Goal: Use online tool/utility: Utilize a website feature to perform a specific function

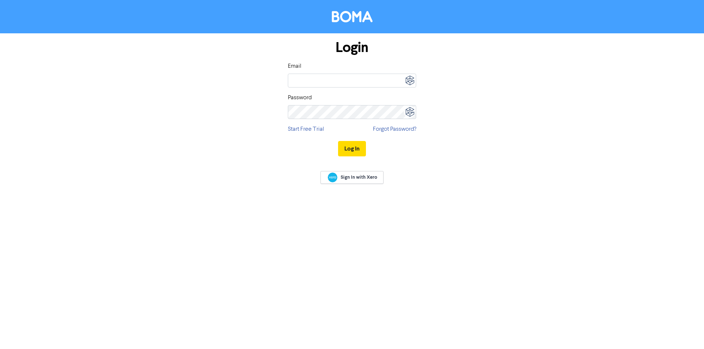
click at [411, 77] on img at bounding box center [409, 80] width 13 height 13
click at [372, 101] on div "Boma" at bounding box center [360, 104] width 64 height 6
type input "megan@staffordaccounting.com.au"
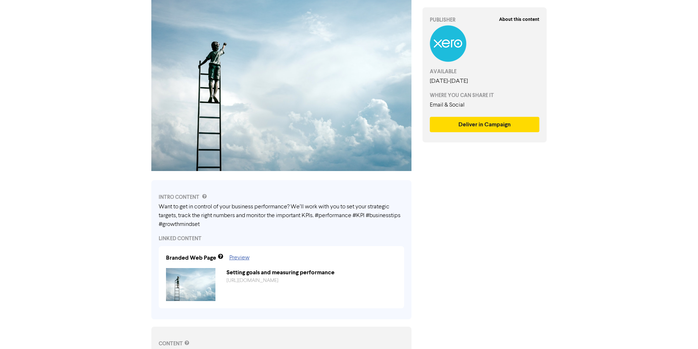
scroll to position [73, 0]
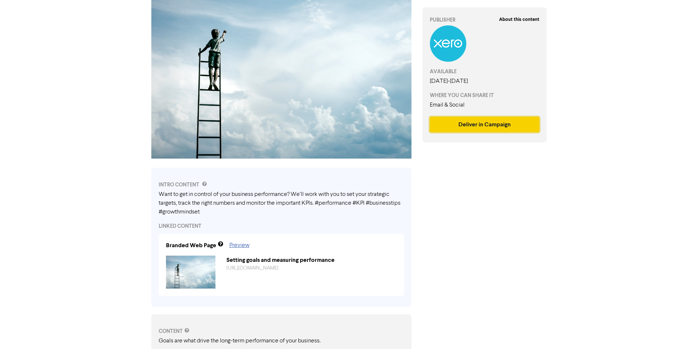
click at [441, 123] on button "Deliver in Campaign" at bounding box center [485, 124] width 110 height 15
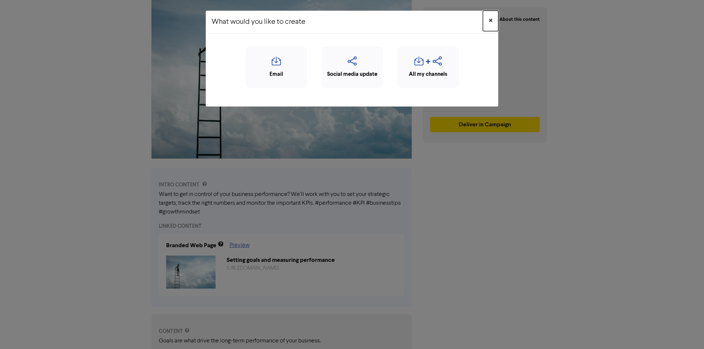
click at [491, 19] on span "×" at bounding box center [491, 20] width 4 height 11
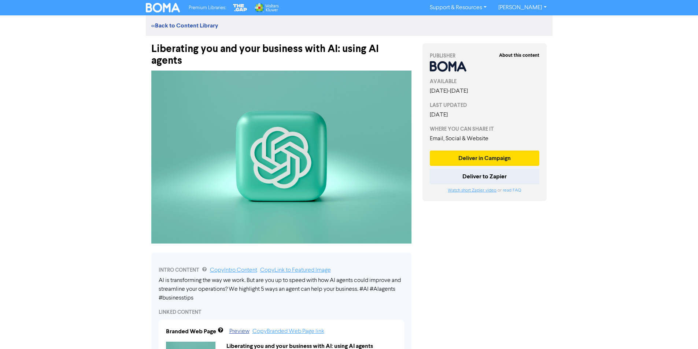
click at [458, 188] on link "Watch short Zapier video" at bounding box center [472, 190] width 49 height 4
click at [451, 173] on button "Deliver to Zapier" at bounding box center [485, 176] width 110 height 15
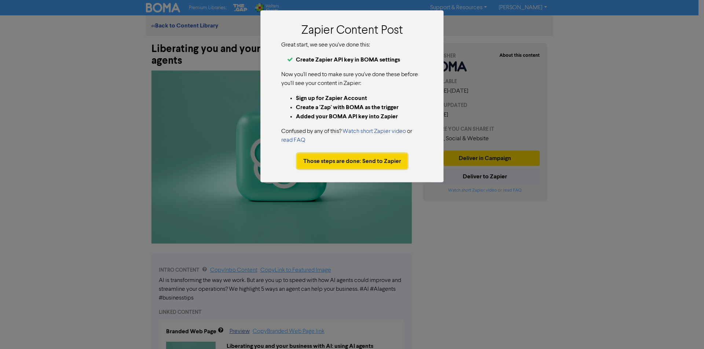
click at [381, 167] on button "Those steps are done: Send to Zapier" at bounding box center [352, 161] width 110 height 15
